Goal: Use online tool/utility: Utilize a website feature to perform a specific function

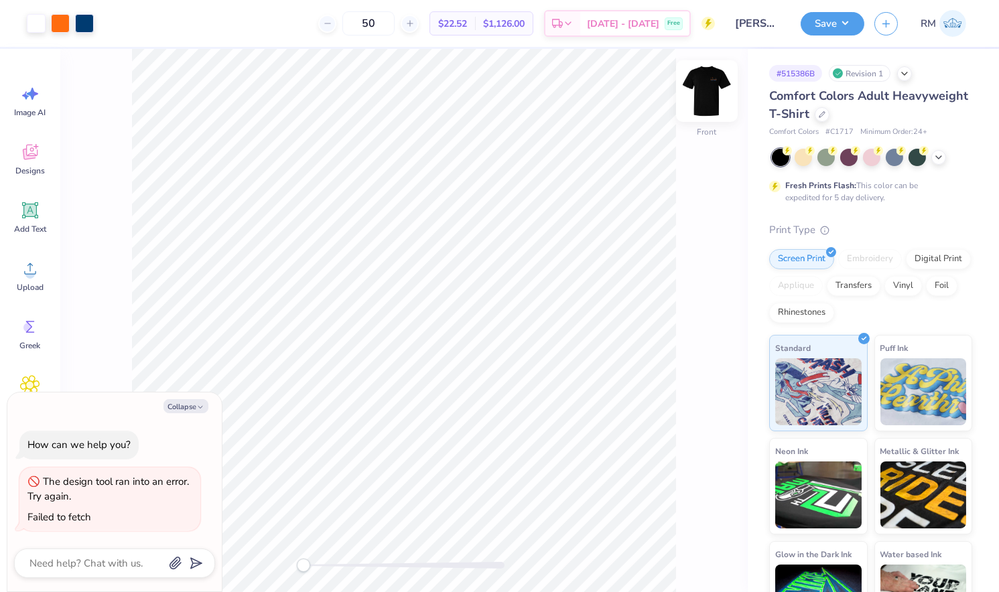
click at [714, 80] on img at bounding box center [707, 91] width 54 height 54
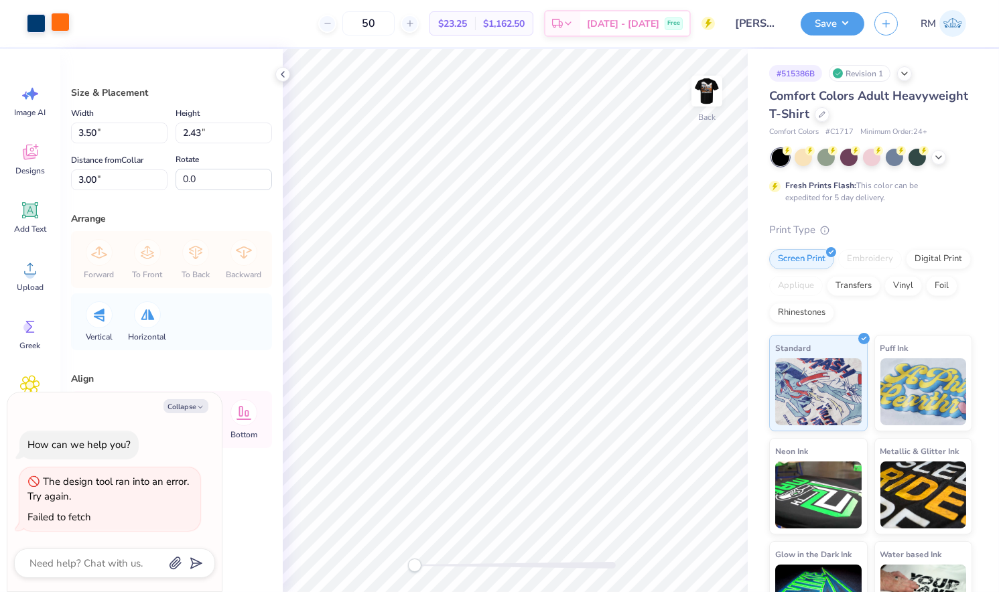
click at [58, 25] on div at bounding box center [60, 22] width 19 height 19
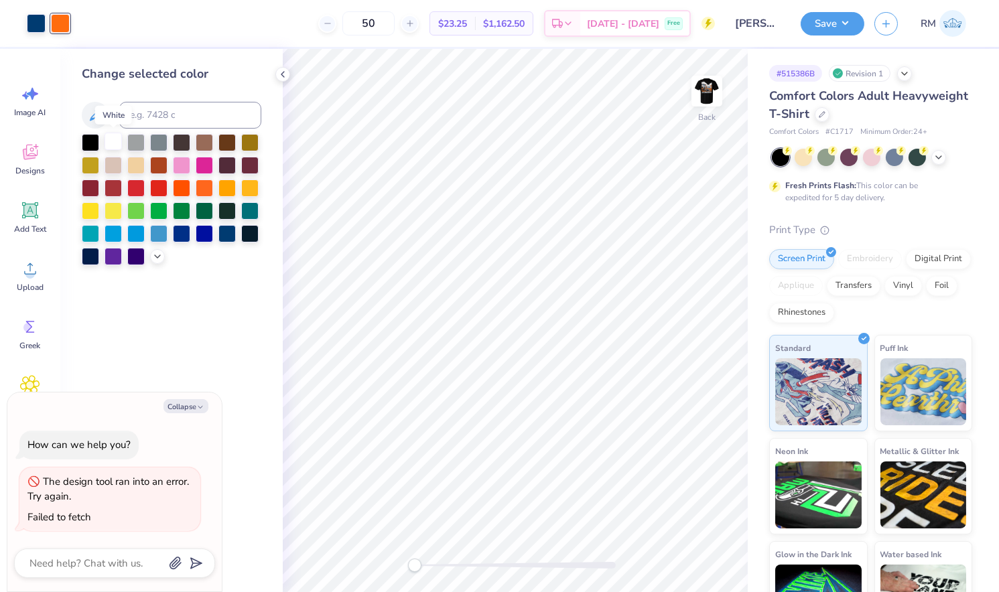
click at [117, 145] on div at bounding box center [113, 141] width 17 height 17
click at [35, 25] on div at bounding box center [36, 22] width 19 height 19
click at [116, 146] on div at bounding box center [113, 141] width 17 height 17
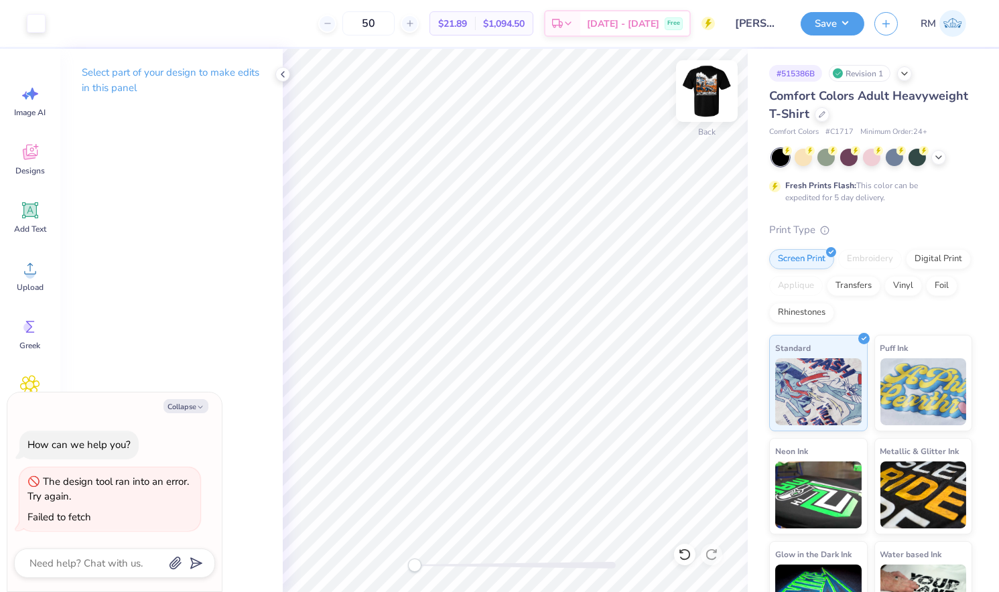
click at [706, 85] on img at bounding box center [707, 91] width 54 height 54
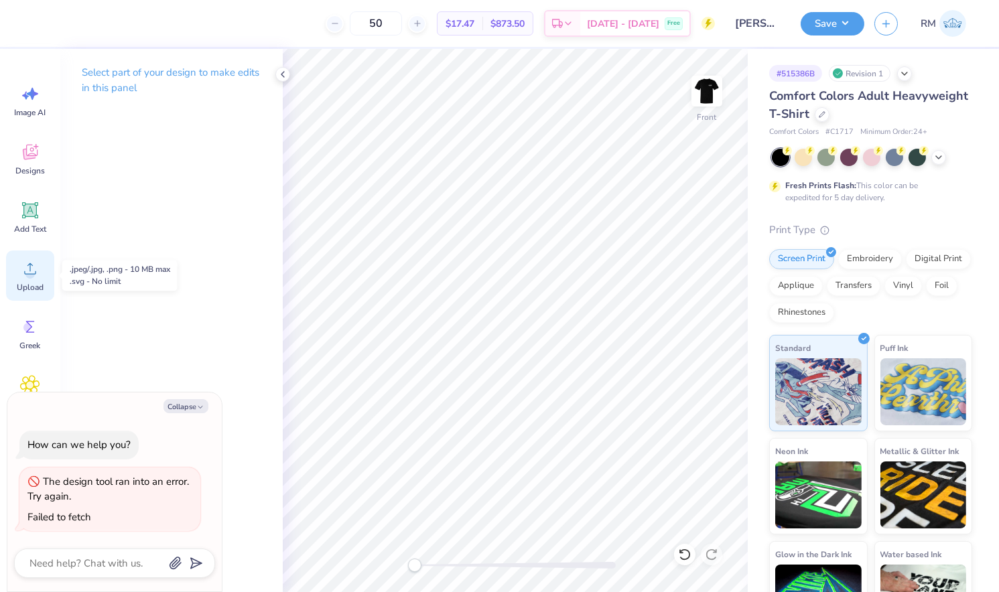
click at [29, 269] on circle at bounding box center [29, 273] width 9 height 9
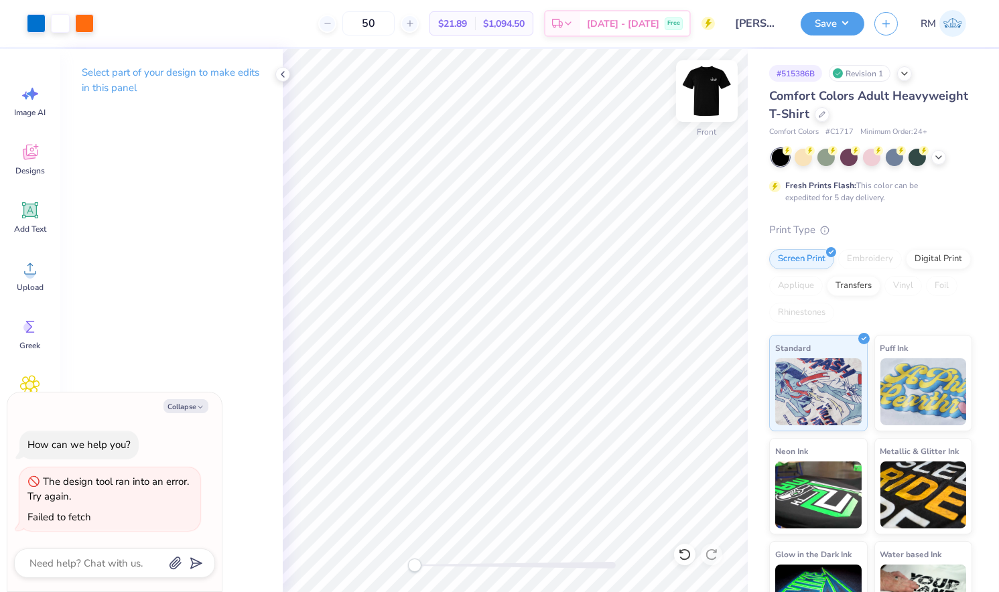
type textarea "x"
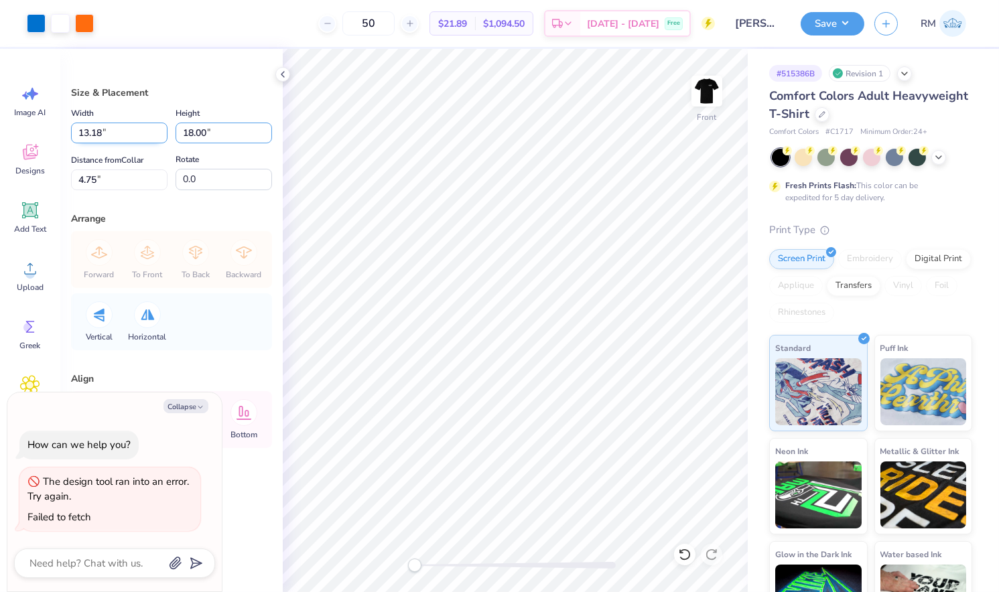
drag, startPoint x: 215, startPoint y: 132, endPoint x: 141, endPoint y: 135, distance: 74.4
click at [141, 135] on div "Width 13.18 13.18 " Height 18.00 18.00 "" at bounding box center [171, 124] width 201 height 38
type input "15"
click at [124, 181] on input "4.75" at bounding box center [119, 180] width 97 height 21
type textarea "x"
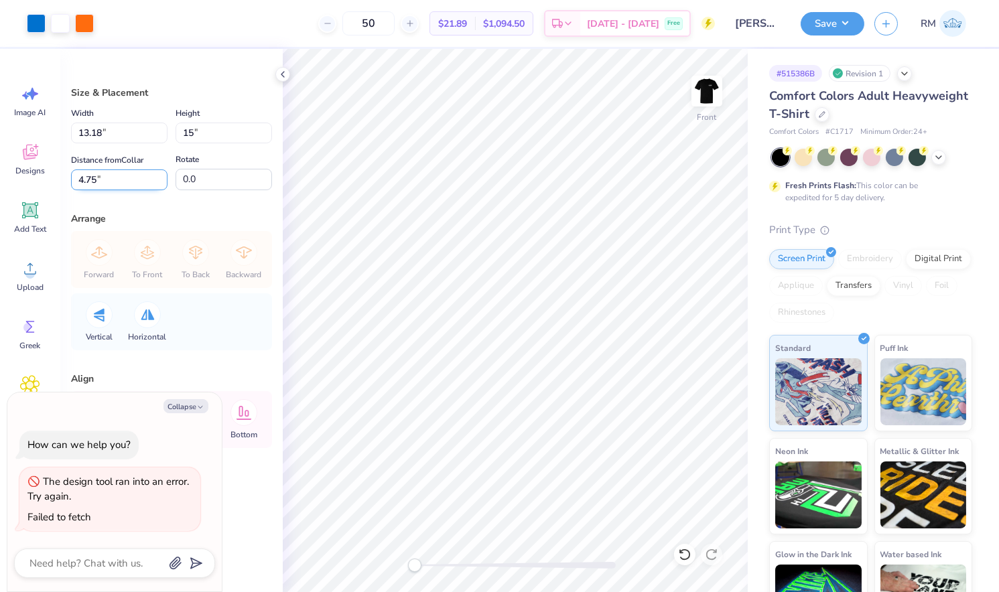
type input "10.99"
type input "15.00"
click at [124, 181] on input "6.25" at bounding box center [119, 180] width 97 height 21
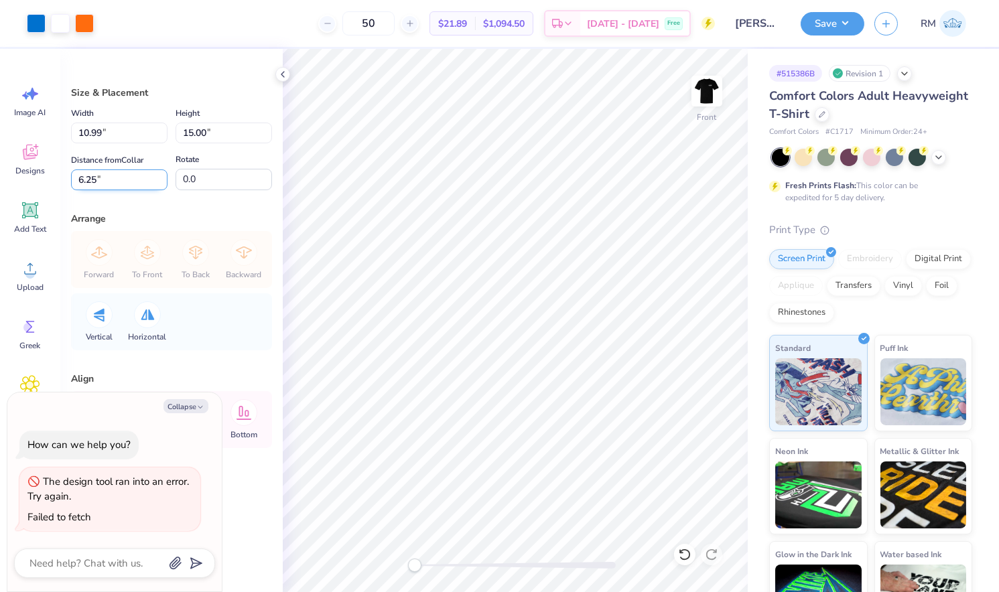
click at [124, 181] on input "6.25" at bounding box center [119, 180] width 97 height 21
drag, startPoint x: 124, startPoint y: 181, endPoint x: 59, endPoint y: 175, distance: 65.3
click at [59, 175] on div "Art colors 50 $21.89 Per Item $1,094.50 Total Est. Delivery [DATE] - [DATE] Fre…" at bounding box center [499, 296] width 999 height 592
type input "3"
click at [55, 20] on div at bounding box center [60, 22] width 19 height 19
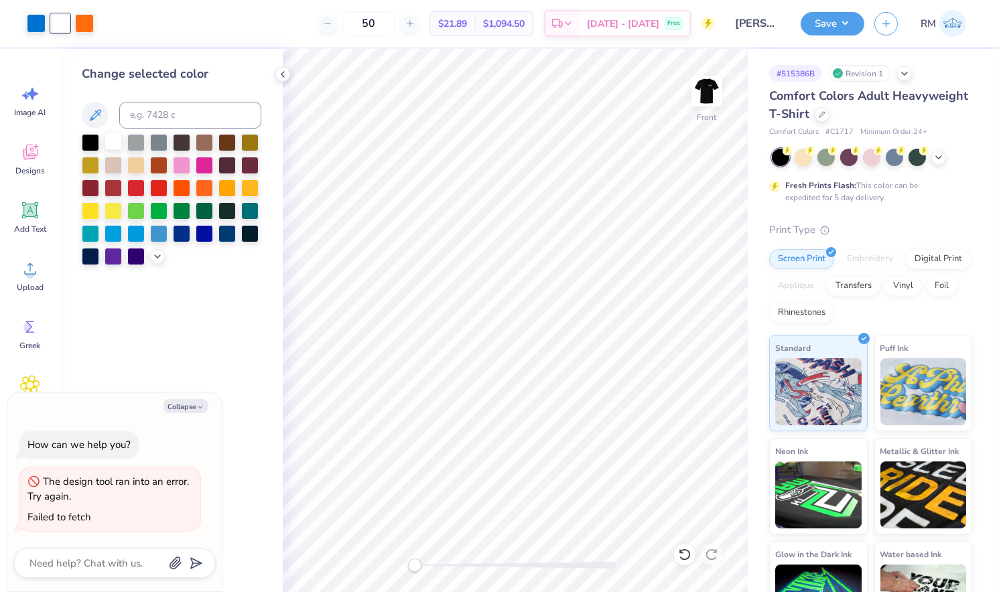
click at [105, 149] on div at bounding box center [113, 141] width 17 height 17
click at [828, 18] on button "Save" at bounding box center [833, 21] width 64 height 23
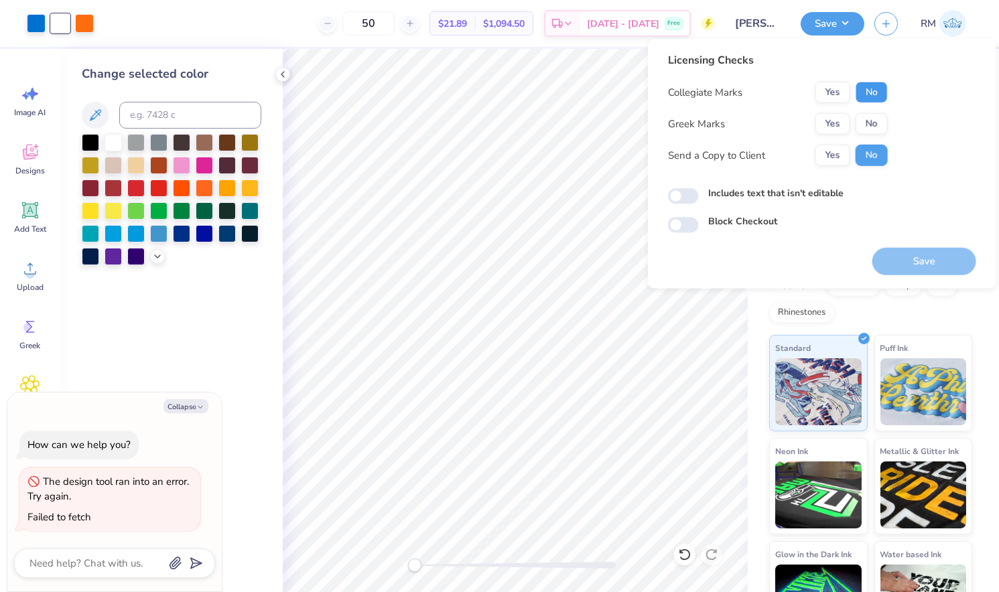
click at [880, 92] on button "No" at bounding box center [872, 92] width 32 height 21
click at [872, 125] on button "No" at bounding box center [872, 123] width 32 height 21
click at [829, 153] on button "Yes" at bounding box center [833, 155] width 35 height 21
click at [942, 266] on button "Save" at bounding box center [925, 261] width 104 height 27
type textarea "x"
